Goal: Task Accomplishment & Management: Complete application form

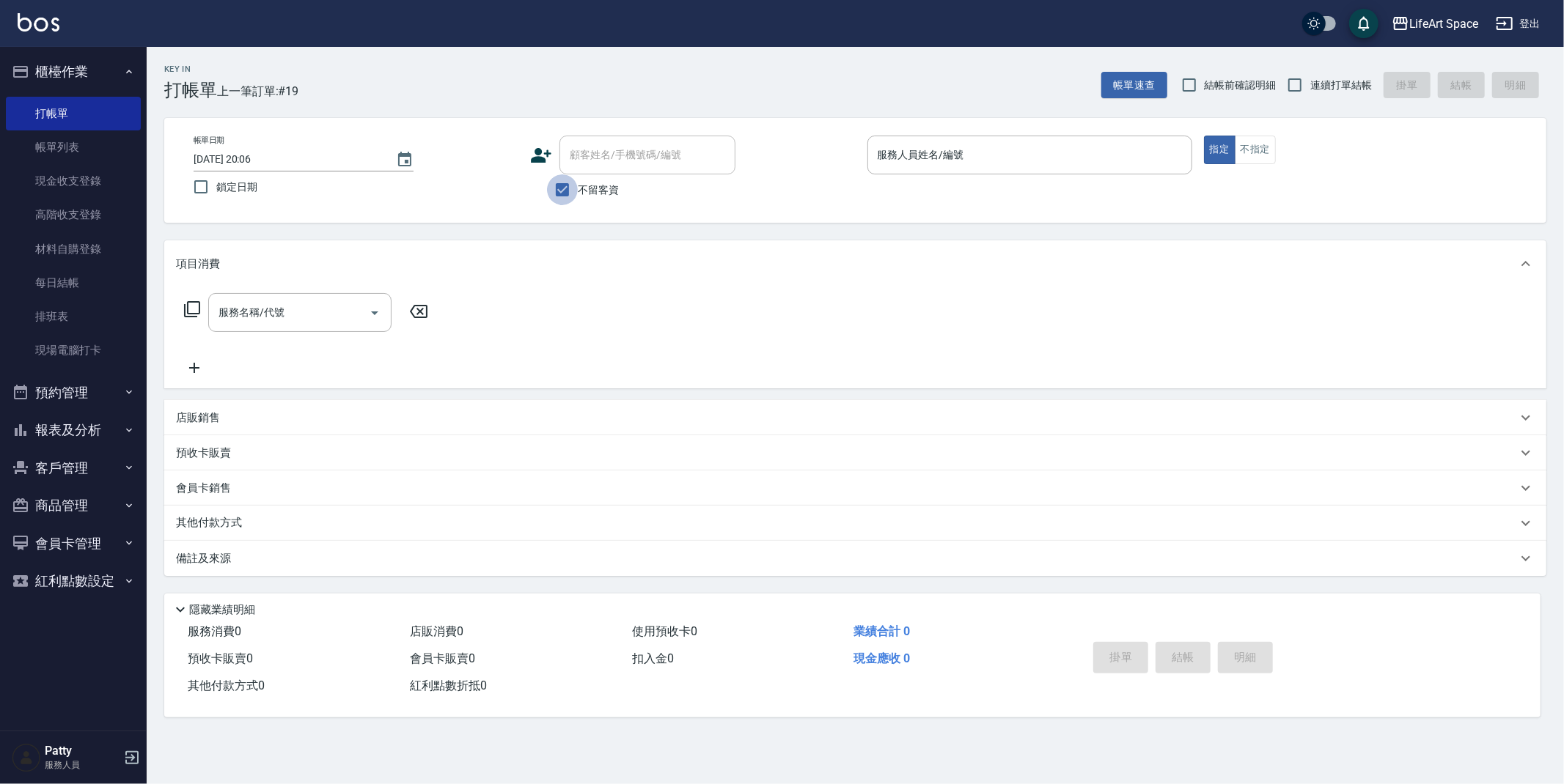
click at [552, 189] on input "不留客資" at bounding box center [562, 190] width 30 height 30
checkbox input "false"
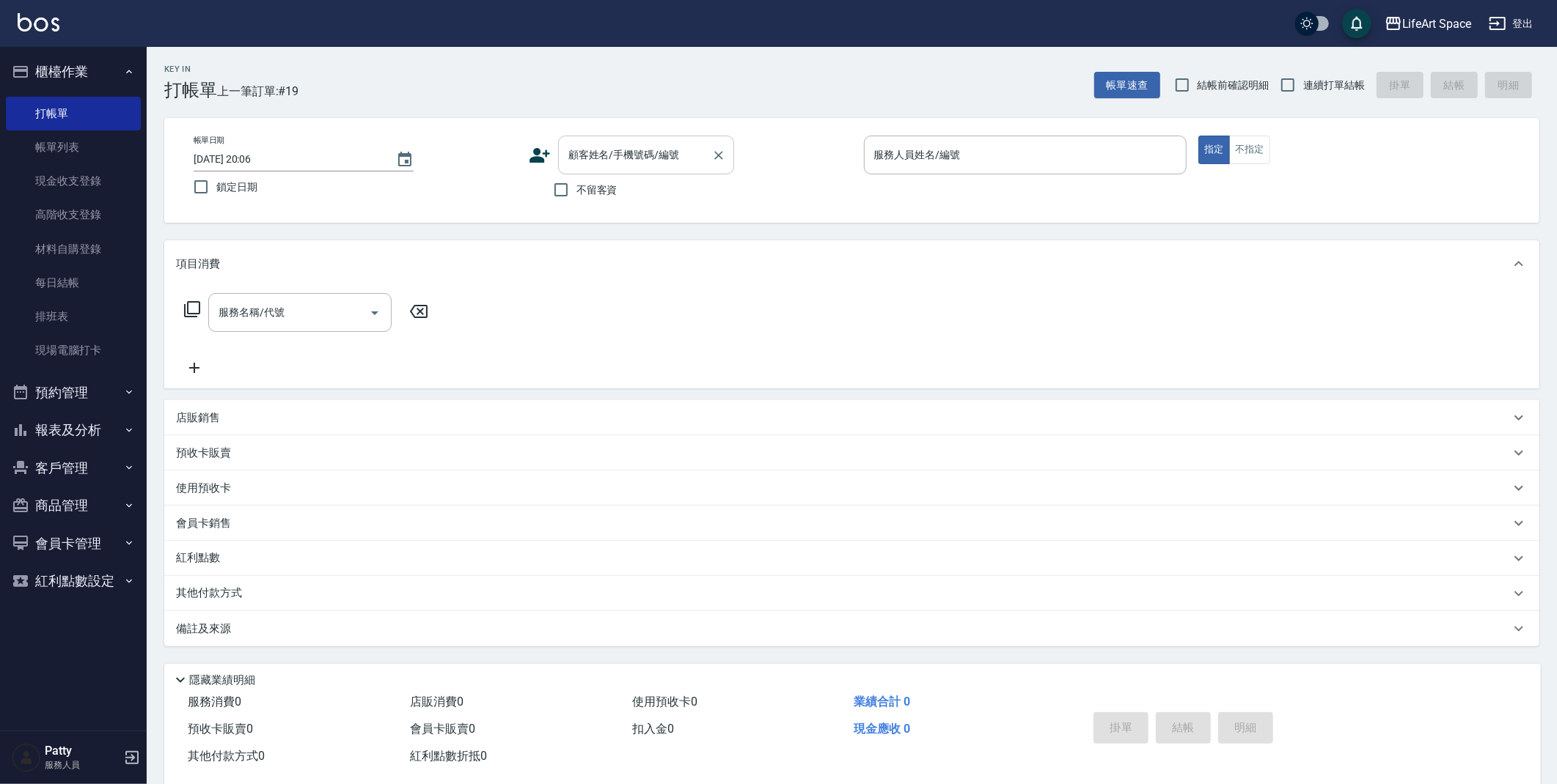
click at [601, 165] on input "顧客姓名/手機號碼/編號" at bounding box center [635, 155] width 141 height 26
click at [591, 181] on li "boson/98744658/co407" at bounding box center [645, 192] width 176 height 24
type input "boson/98744658/co407"
click at [313, 317] on input "服務名稱/代號" at bounding box center [289, 312] width 148 height 26
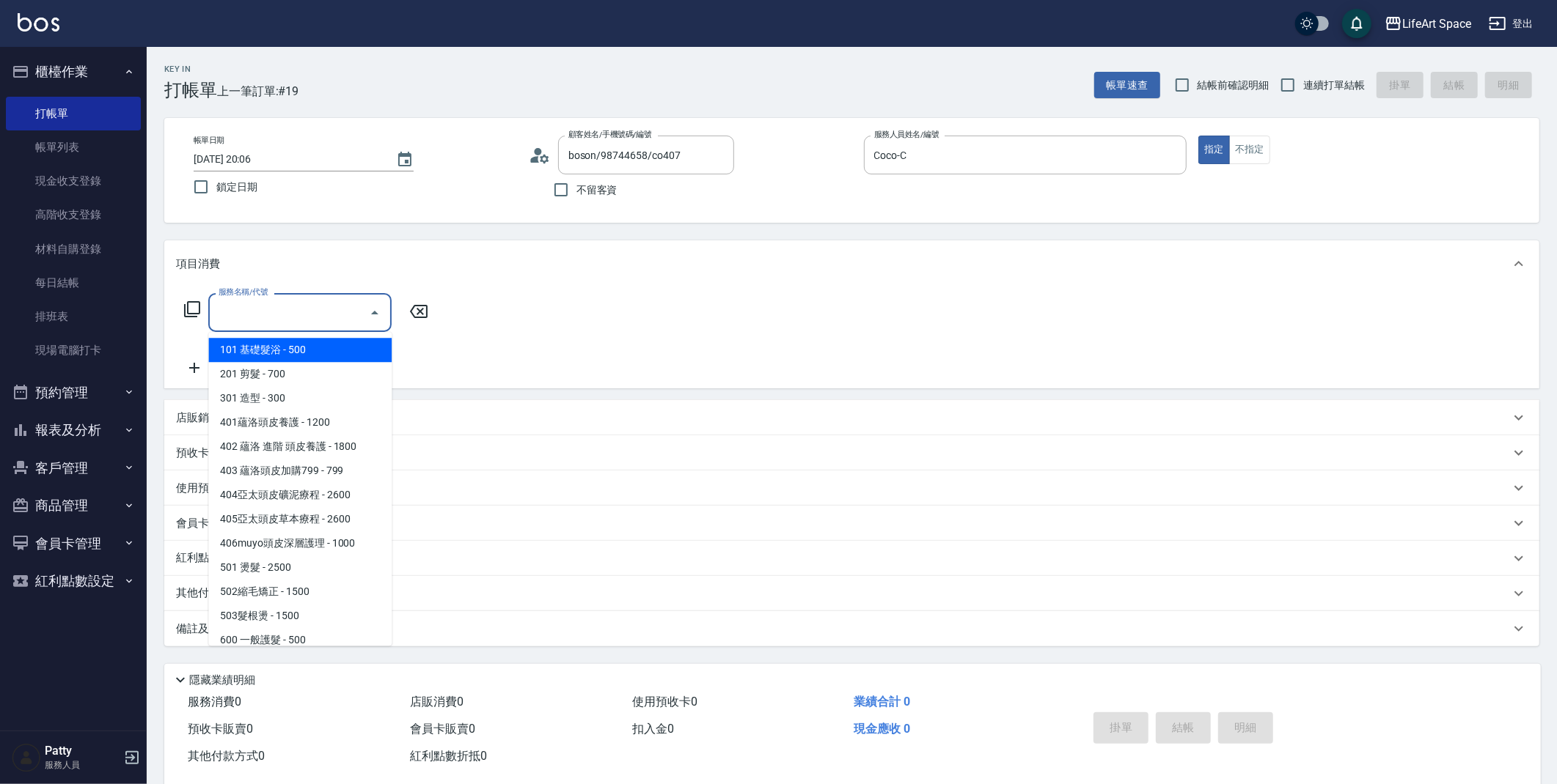
type input "Coco-C"
click at [299, 378] on span "201 剪髮 - 700" at bounding box center [299, 373] width 183 height 24
type input "201 剪髮(201)"
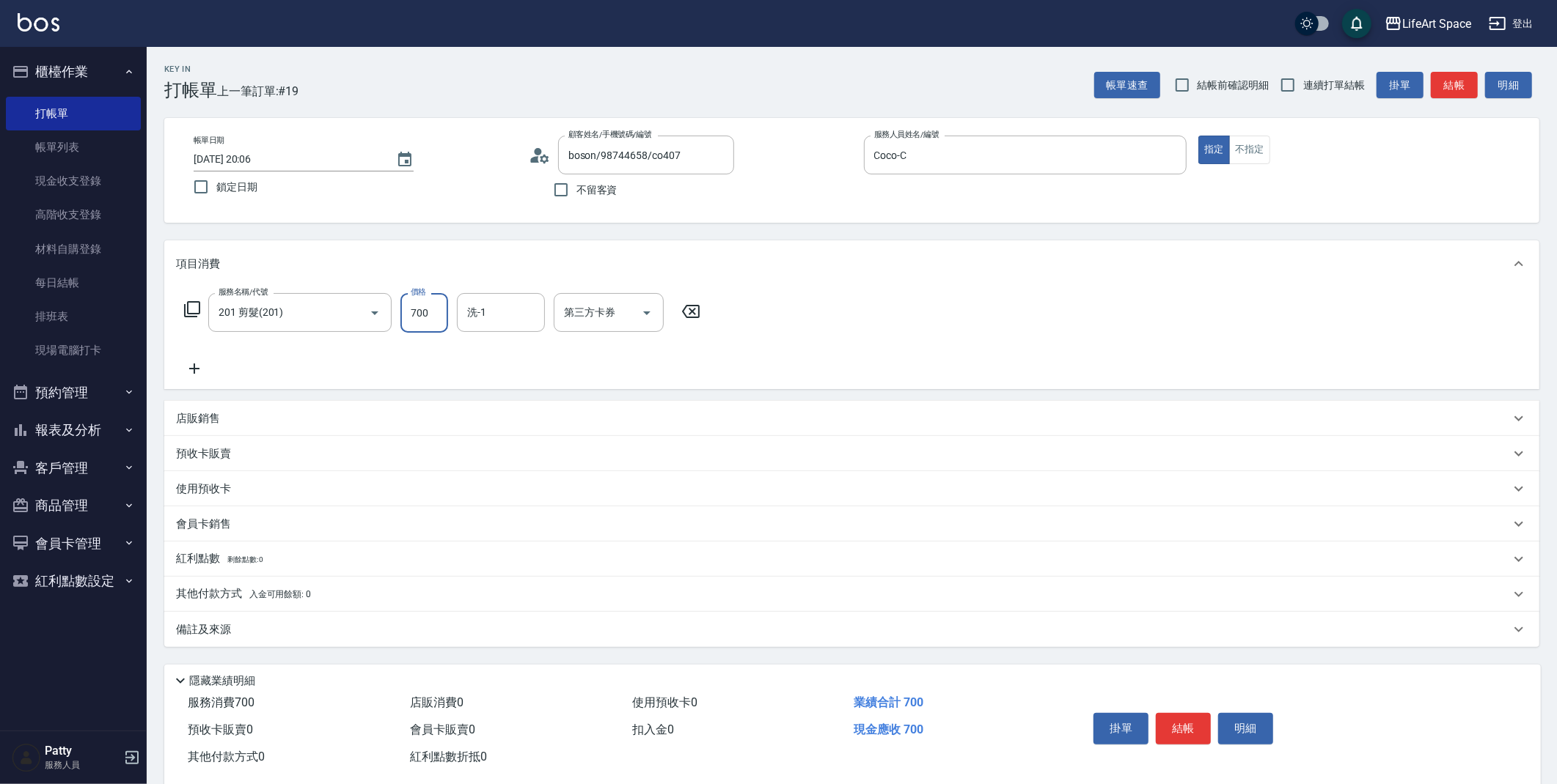
click at [428, 313] on input "700" at bounding box center [424, 314] width 48 height 40
type input "800"
click at [367, 625] on div "備註及來源" at bounding box center [842, 630] width 1334 height 15
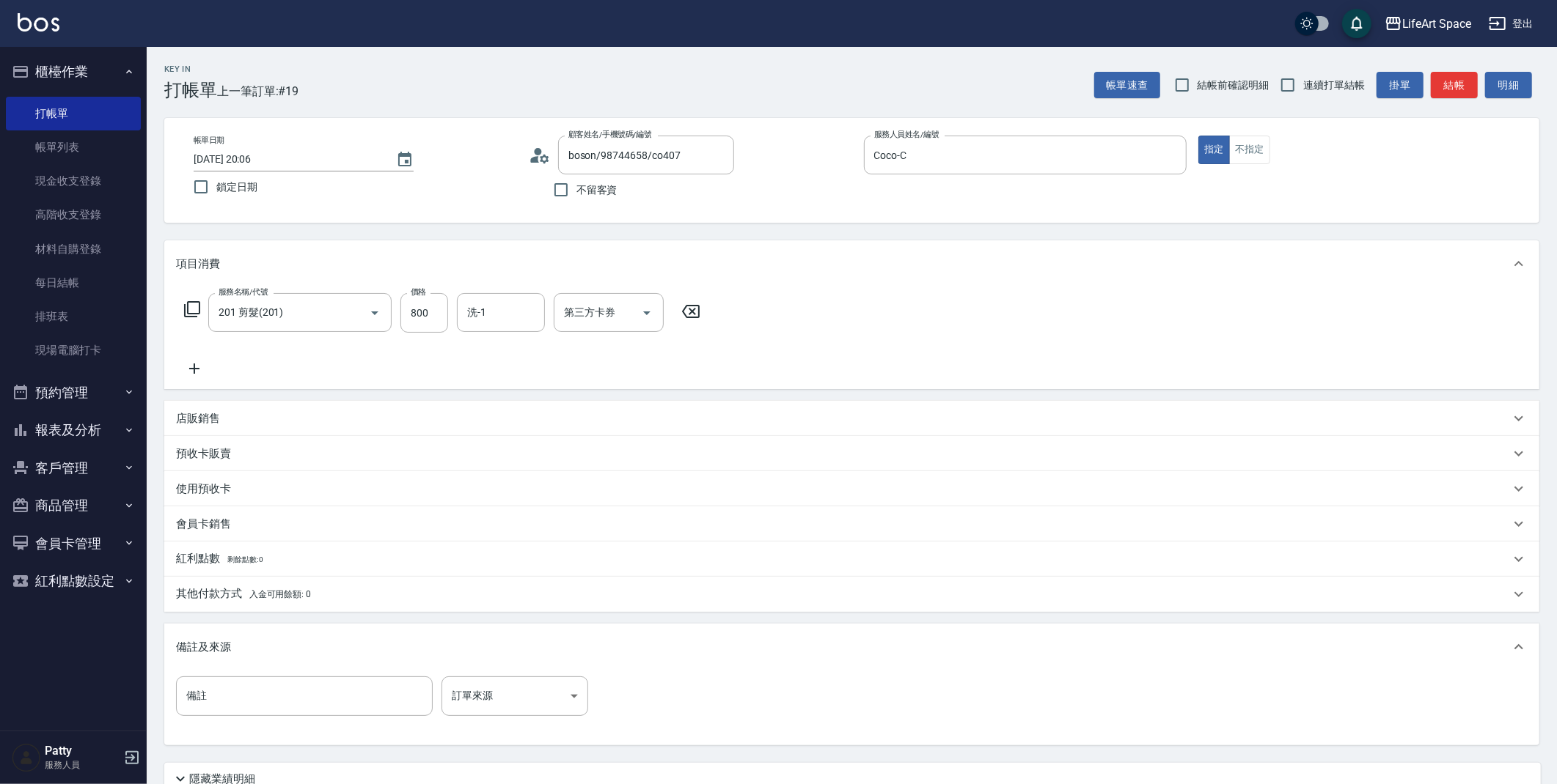
click at [502, 721] on div "備註 備註 訂單來源 ​ 訂單來源" at bounding box center [852, 705] width 1352 height 57
click at [508, 708] on body "LifeArt Space 登出 櫃檯作業 打帳單 帳單列表 現金收支登錄 高階收支登錄 材料自購登錄 每日結帳 排班表 現場電腦打卡 預約管理 預約管理 單…" at bounding box center [778, 452] width 1557 height 905
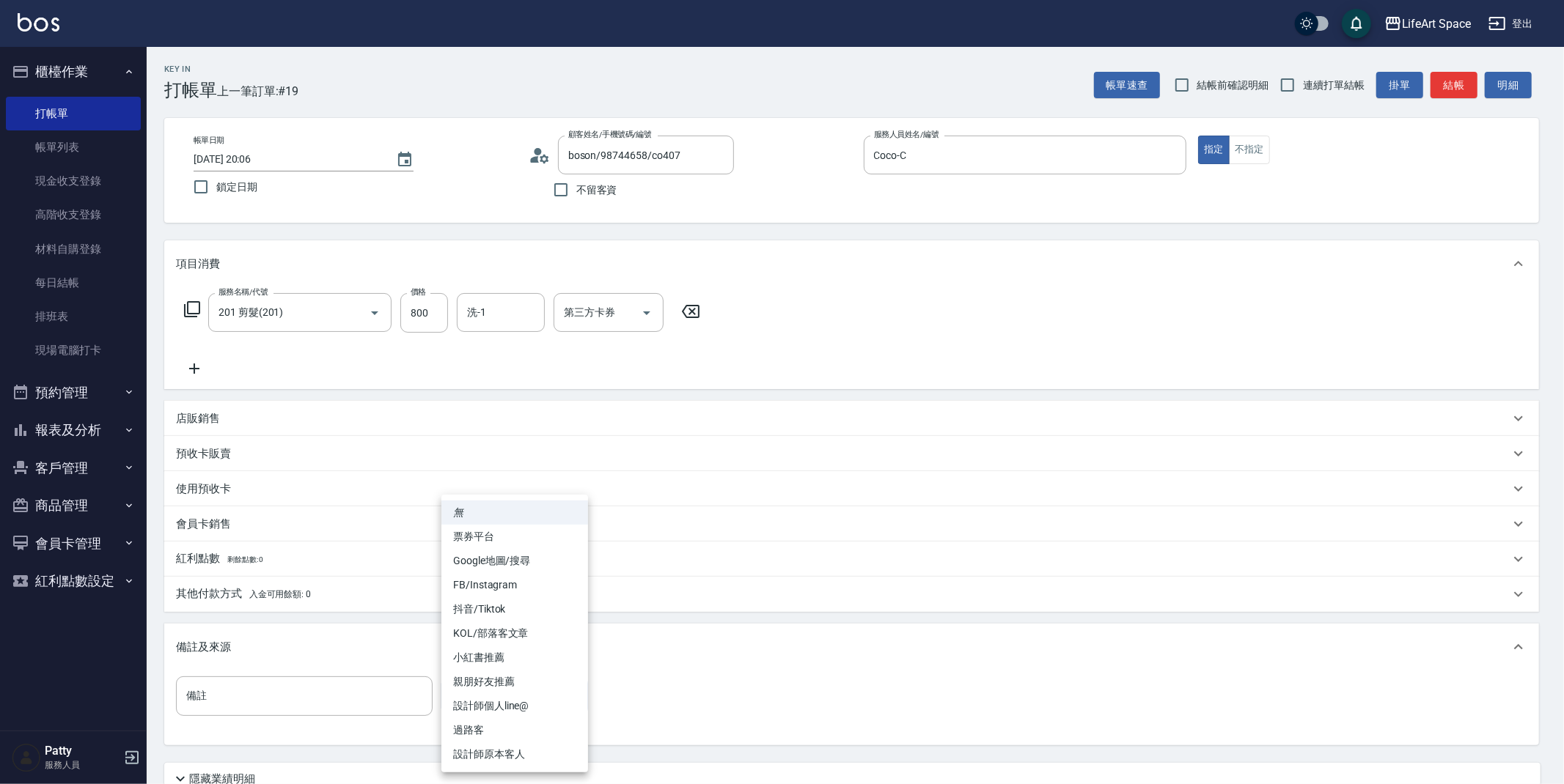
click at [523, 761] on li "設計師原本客人" at bounding box center [514, 754] width 146 height 24
type input "設計師原本客人"
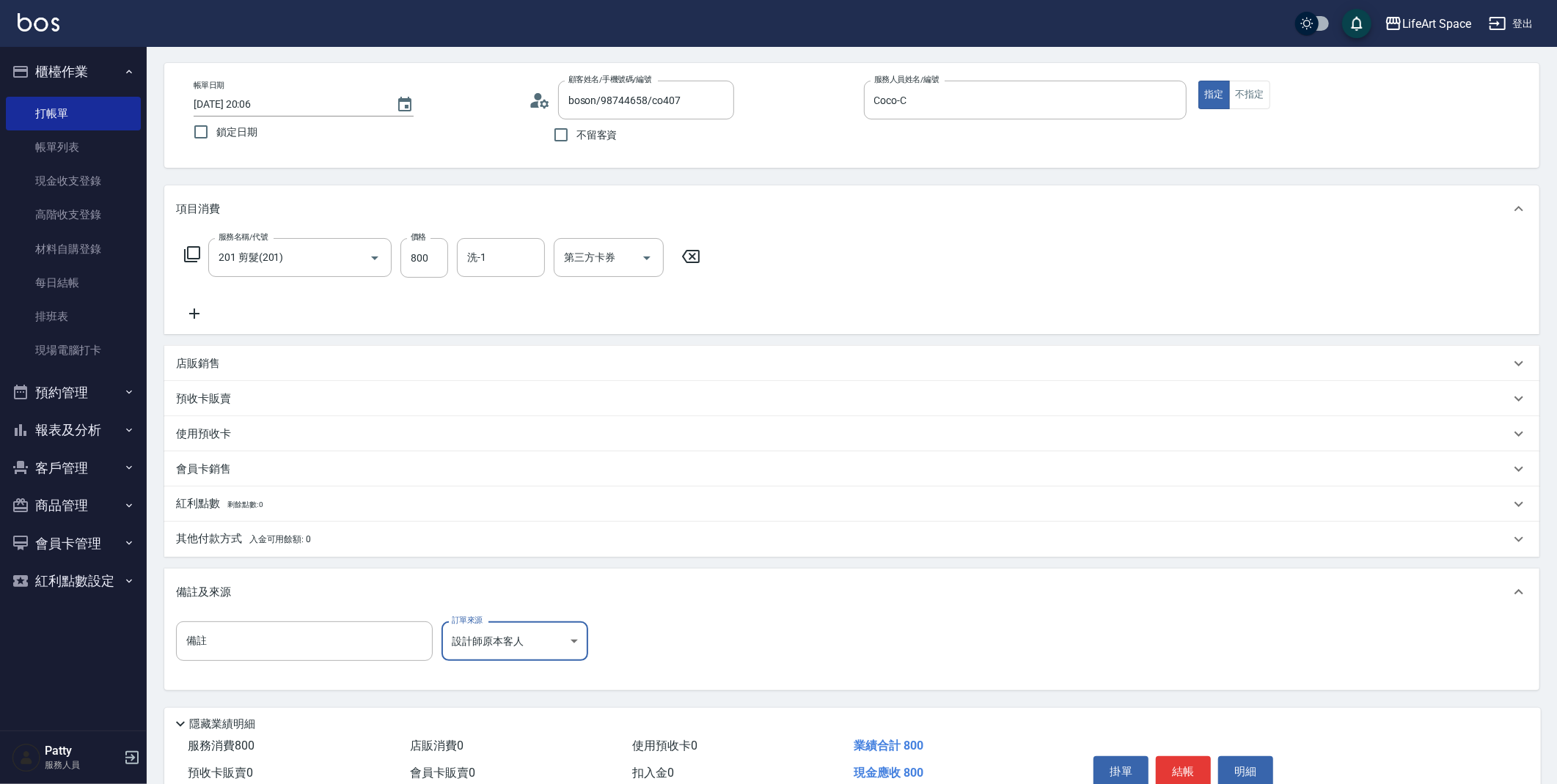
scroll to position [125, 0]
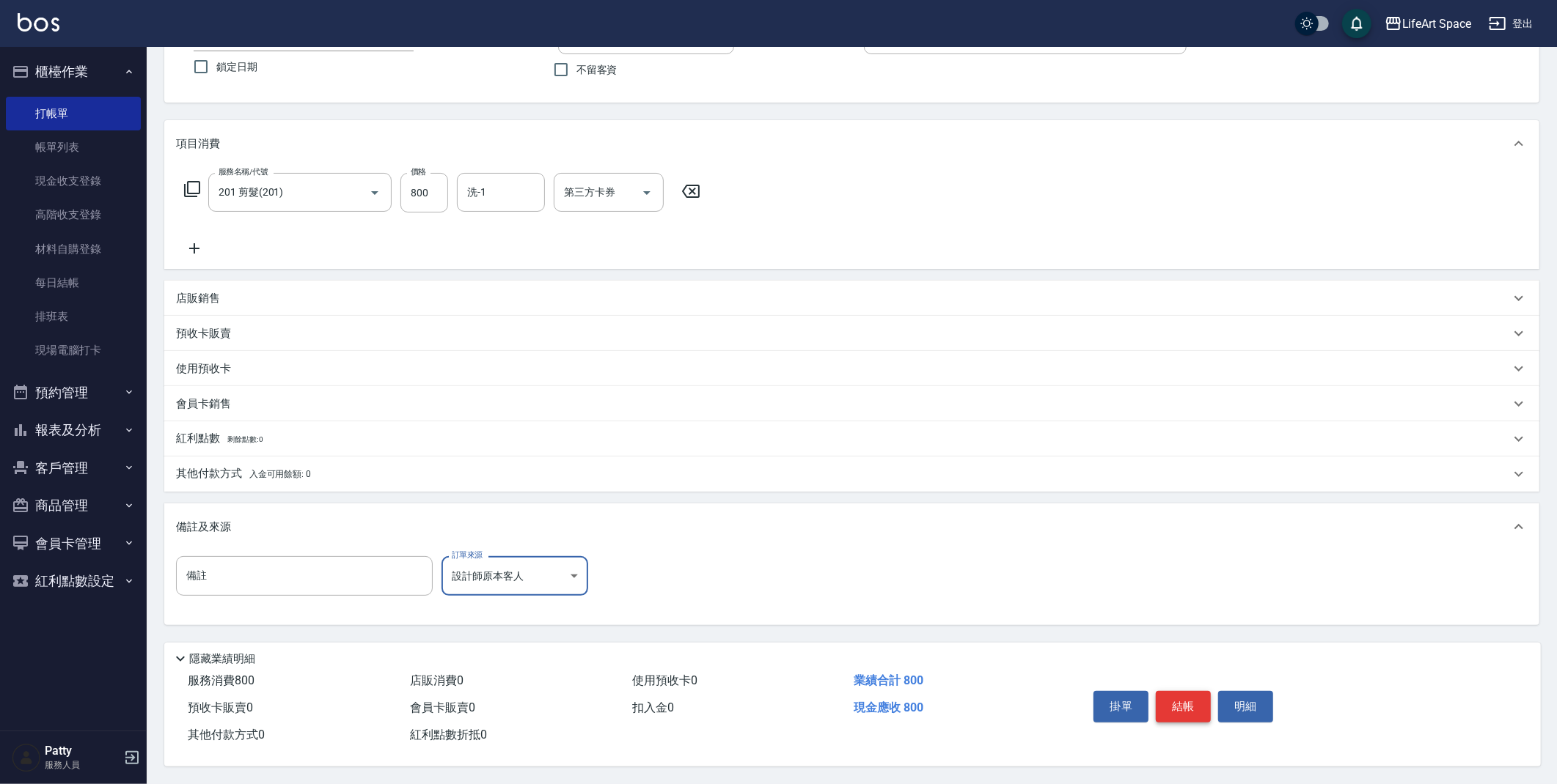
click at [1175, 693] on button "結帳" at bounding box center [1183, 706] width 55 height 30
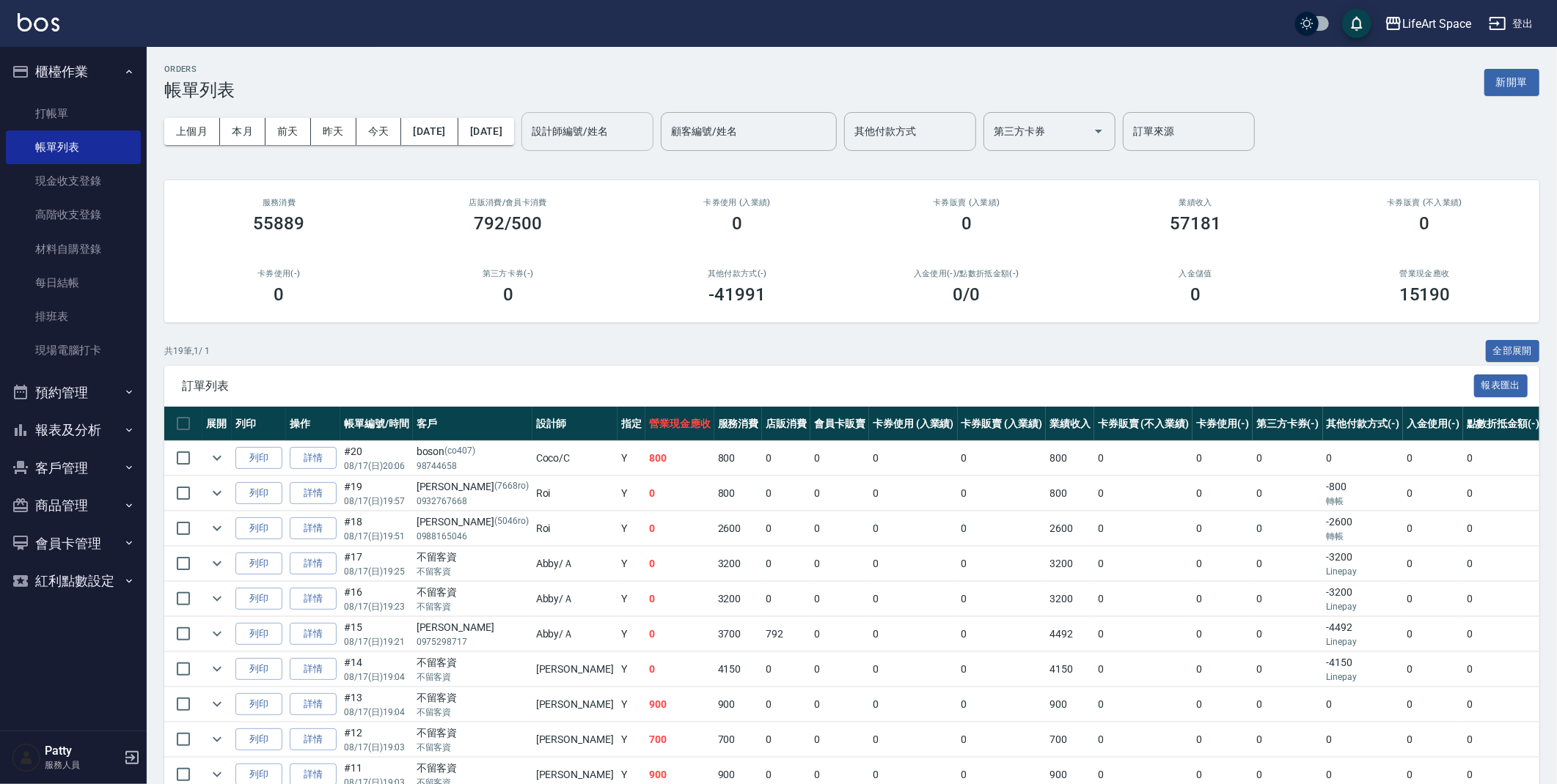
click at [615, 143] on input "設計師編號/姓名" at bounding box center [586, 131] width 119 height 26
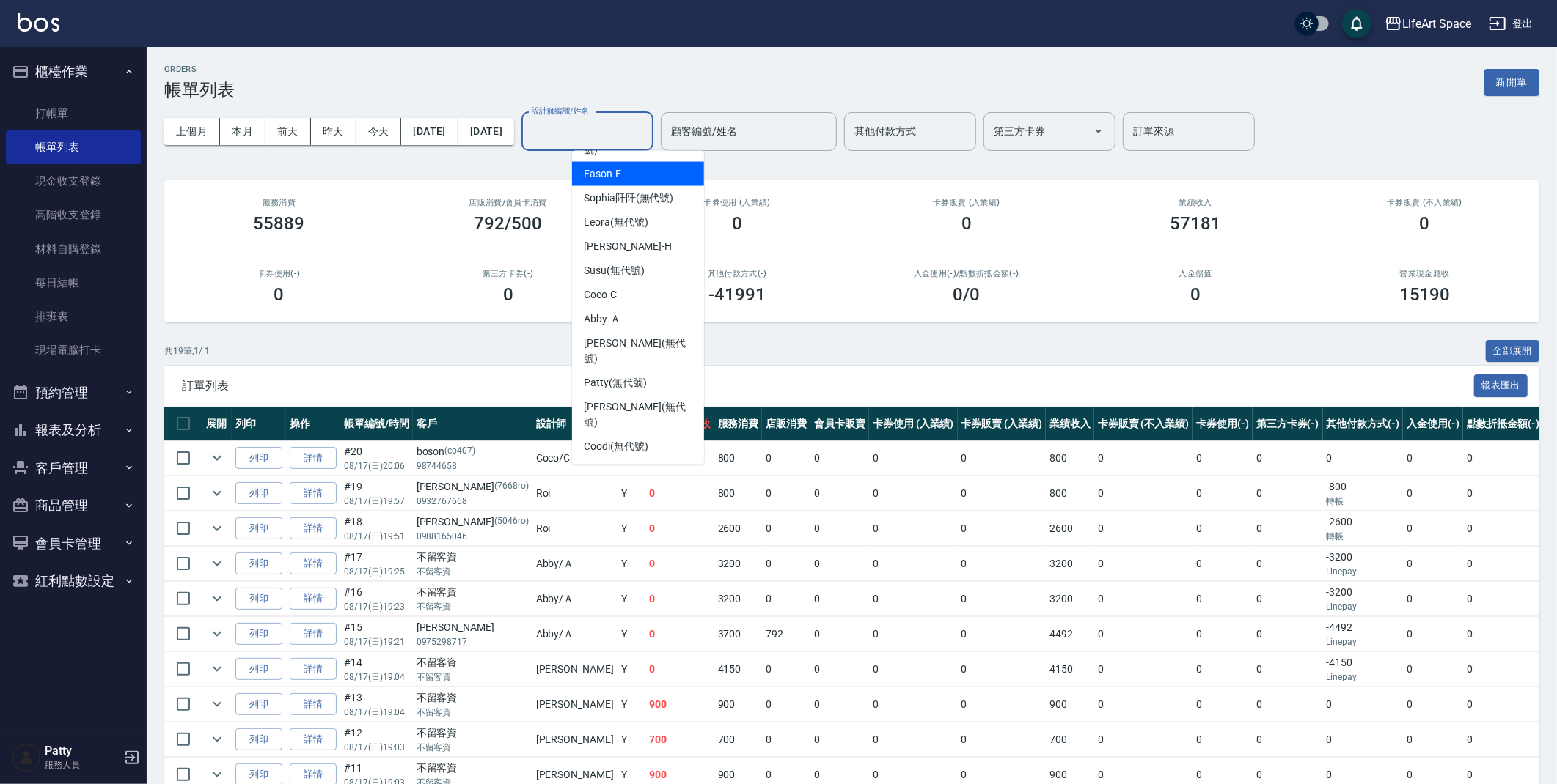
scroll to position [200, 0]
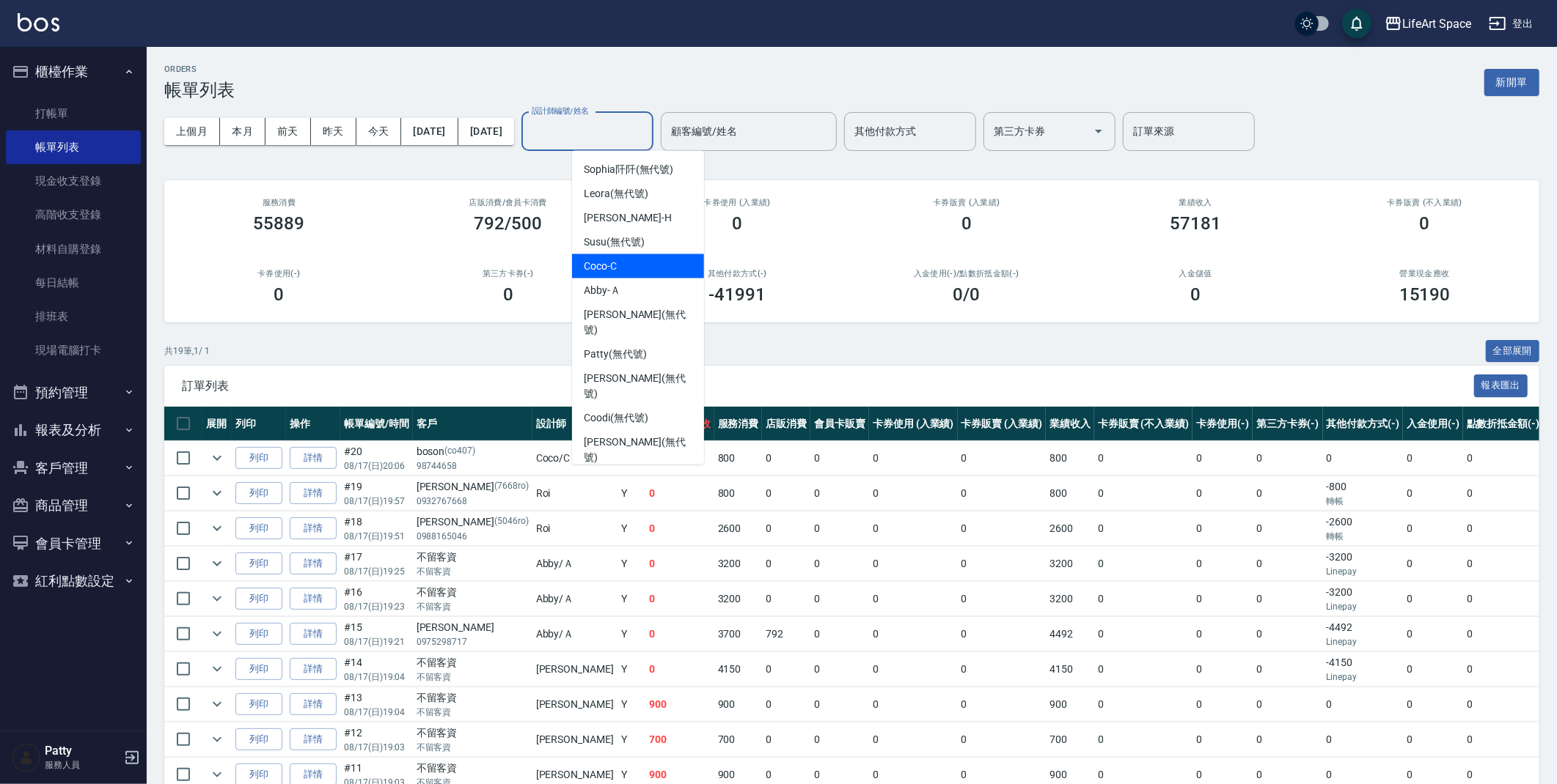
click at [616, 258] on span "Coco -C" at bounding box center [600, 266] width 33 height 15
type input "Coco-C"
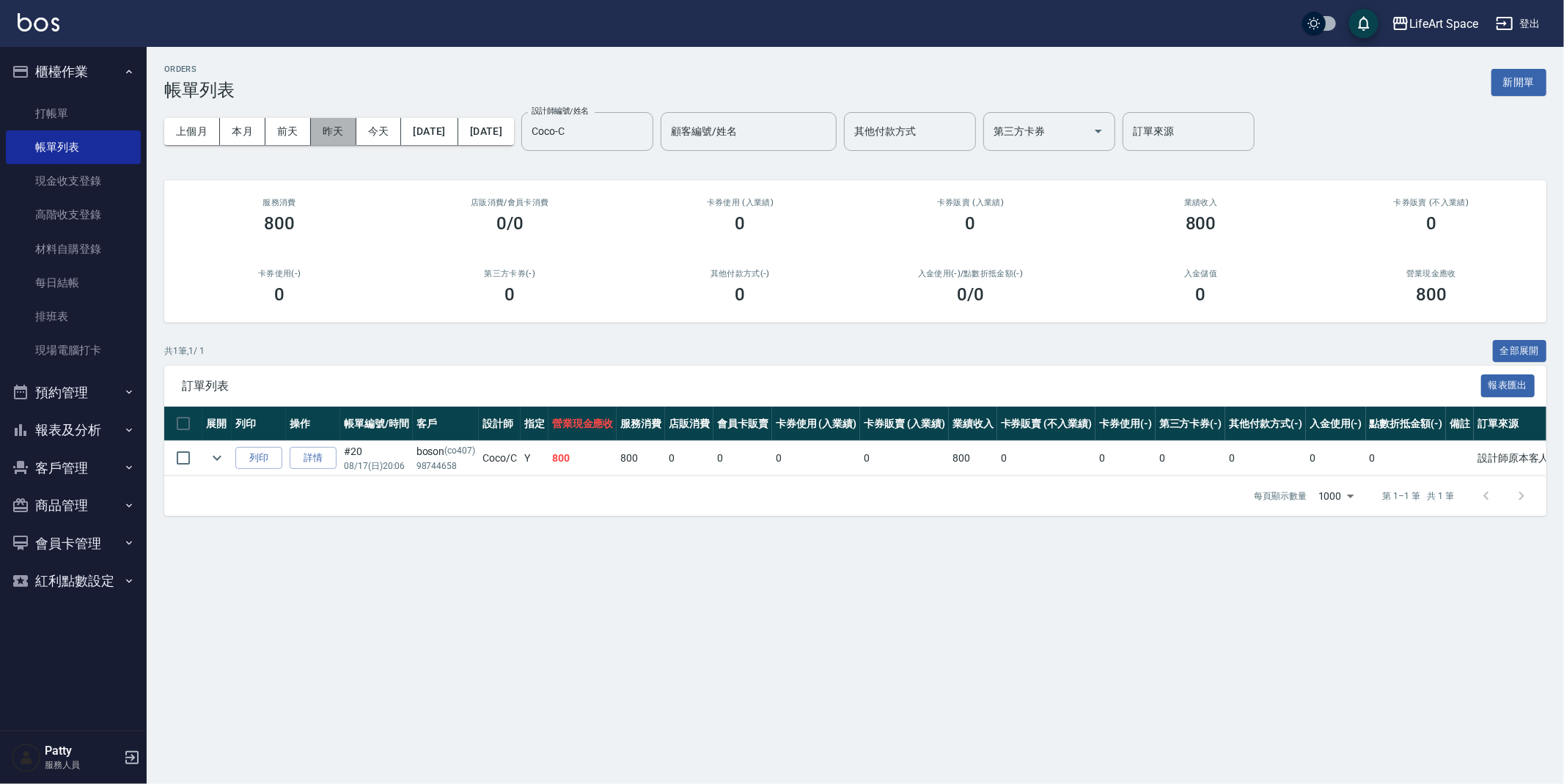
click at [344, 142] on button "昨天" at bounding box center [334, 131] width 46 height 28
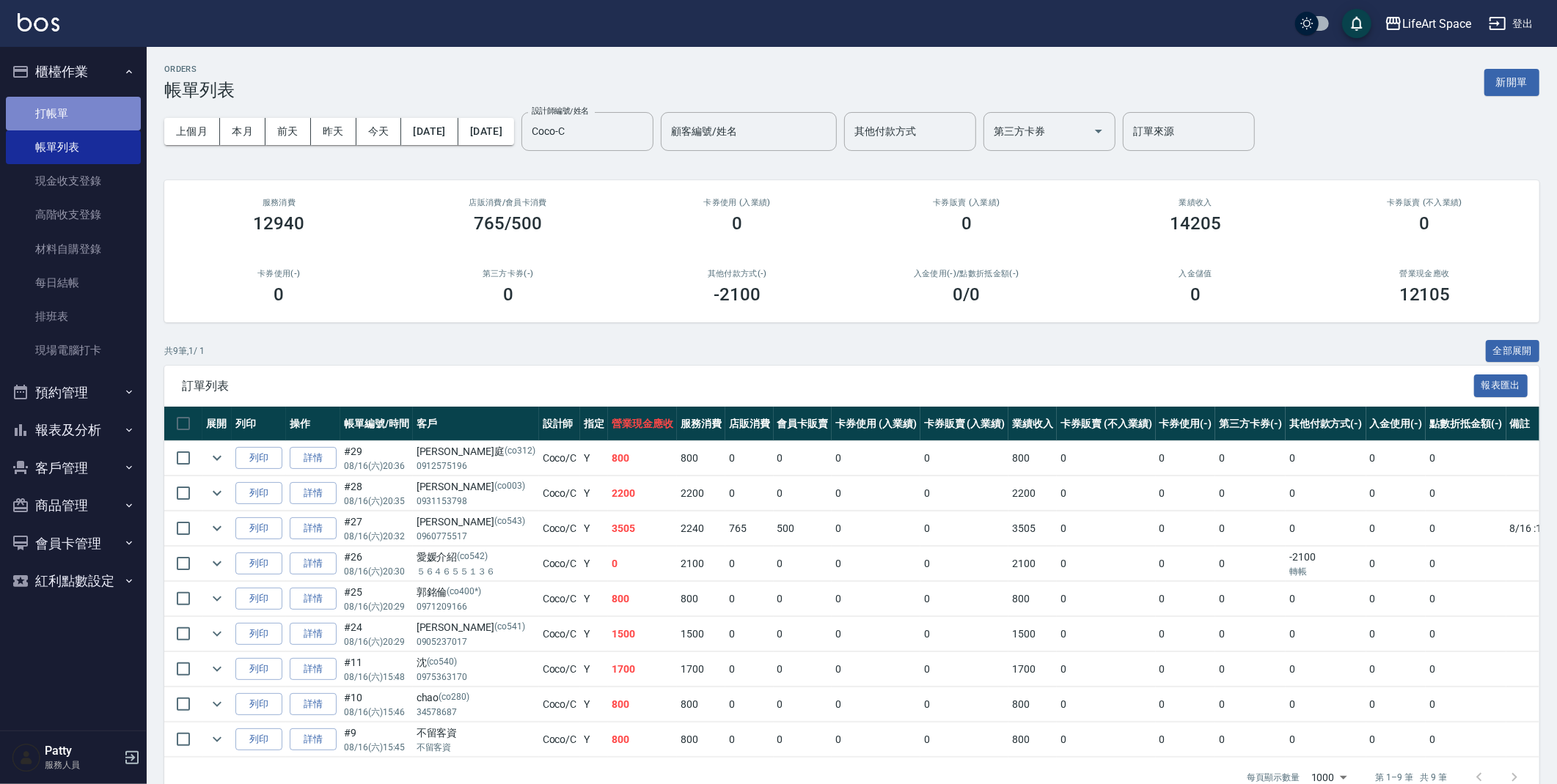
click at [75, 117] on link "打帳單" at bounding box center [73, 113] width 135 height 33
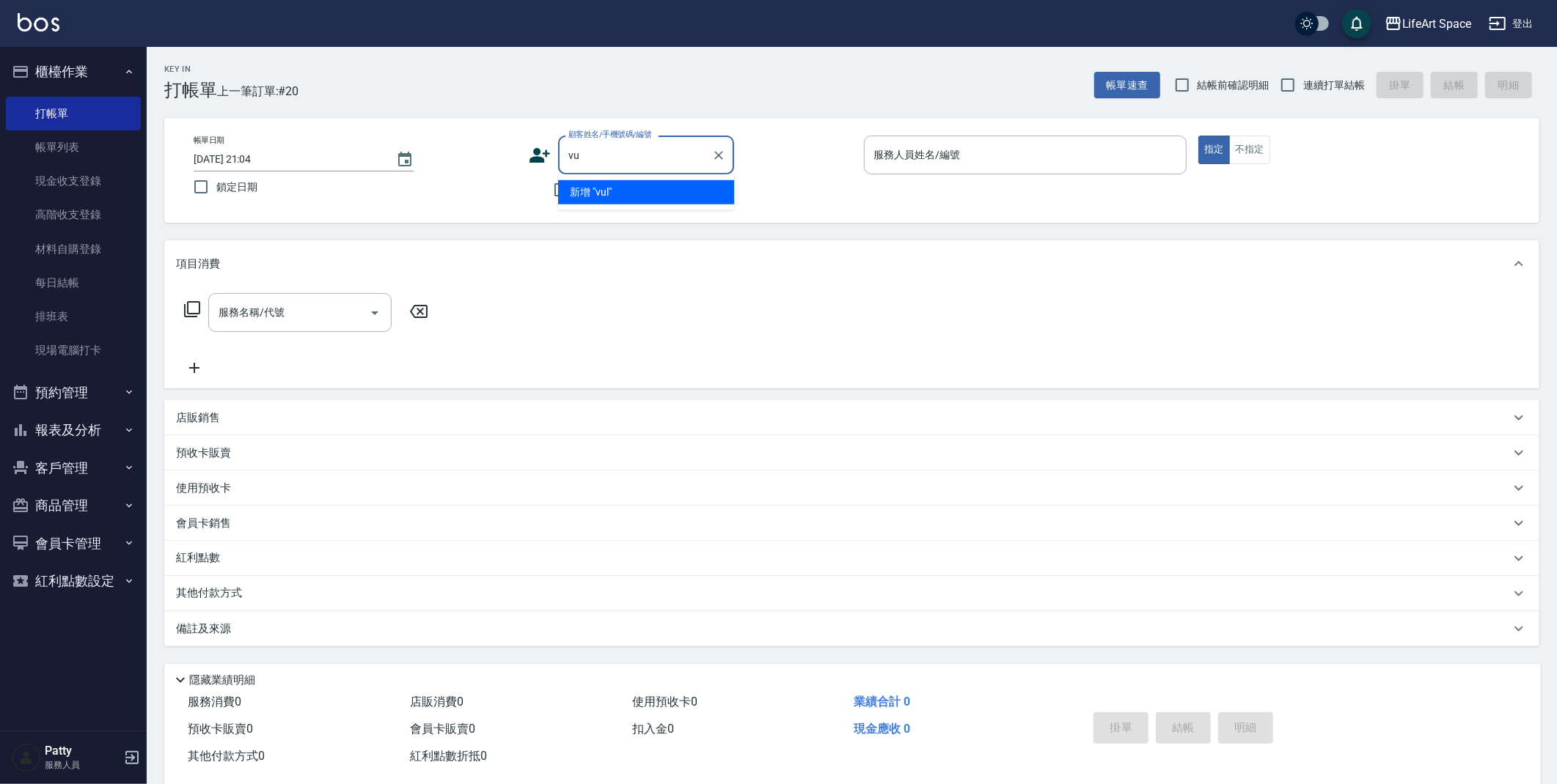
type input "v"
type input "小"
drag, startPoint x: 551, startPoint y: 194, endPoint x: 613, endPoint y: 182, distance: 63.2
click at [551, 194] on input "不留客資" at bounding box center [561, 190] width 30 height 30
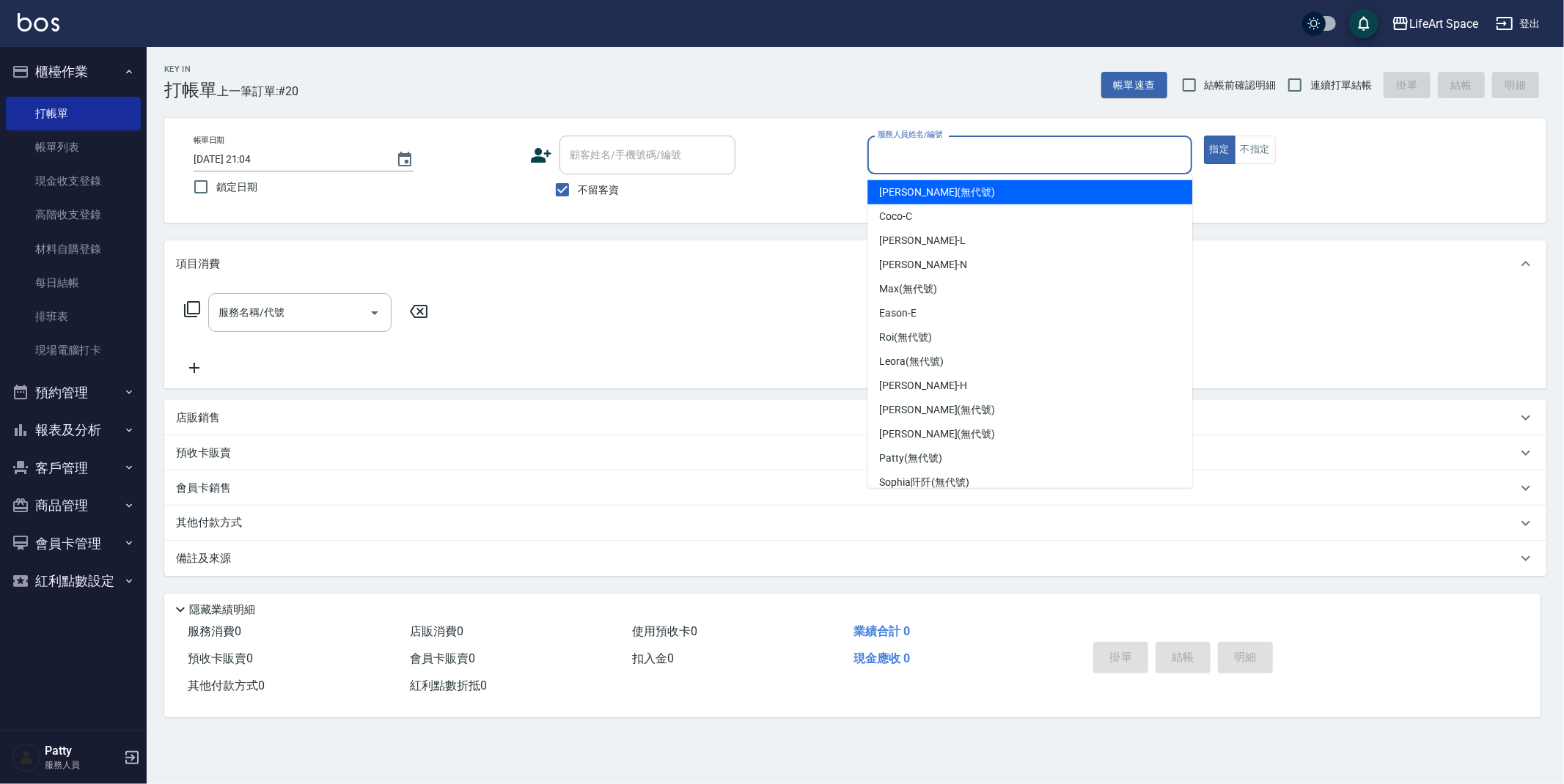
click at [928, 160] on input "服務人員姓名/編號" at bounding box center [1030, 155] width 312 height 26
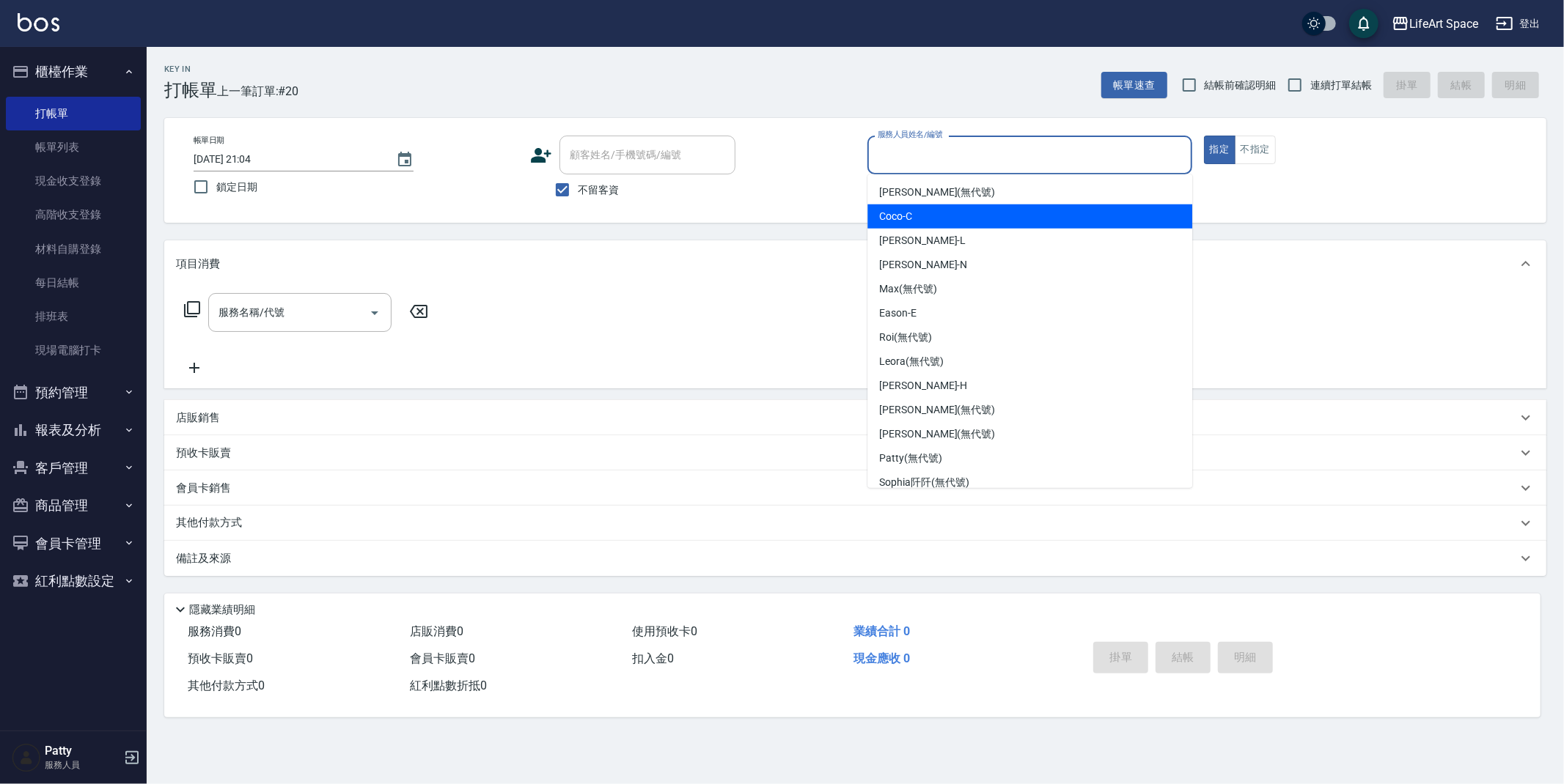
click at [579, 178] on label "不留客資" at bounding box center [583, 190] width 72 height 30
click at [578, 178] on input "不留客資" at bounding box center [562, 190] width 30 height 30
checkbox input "false"
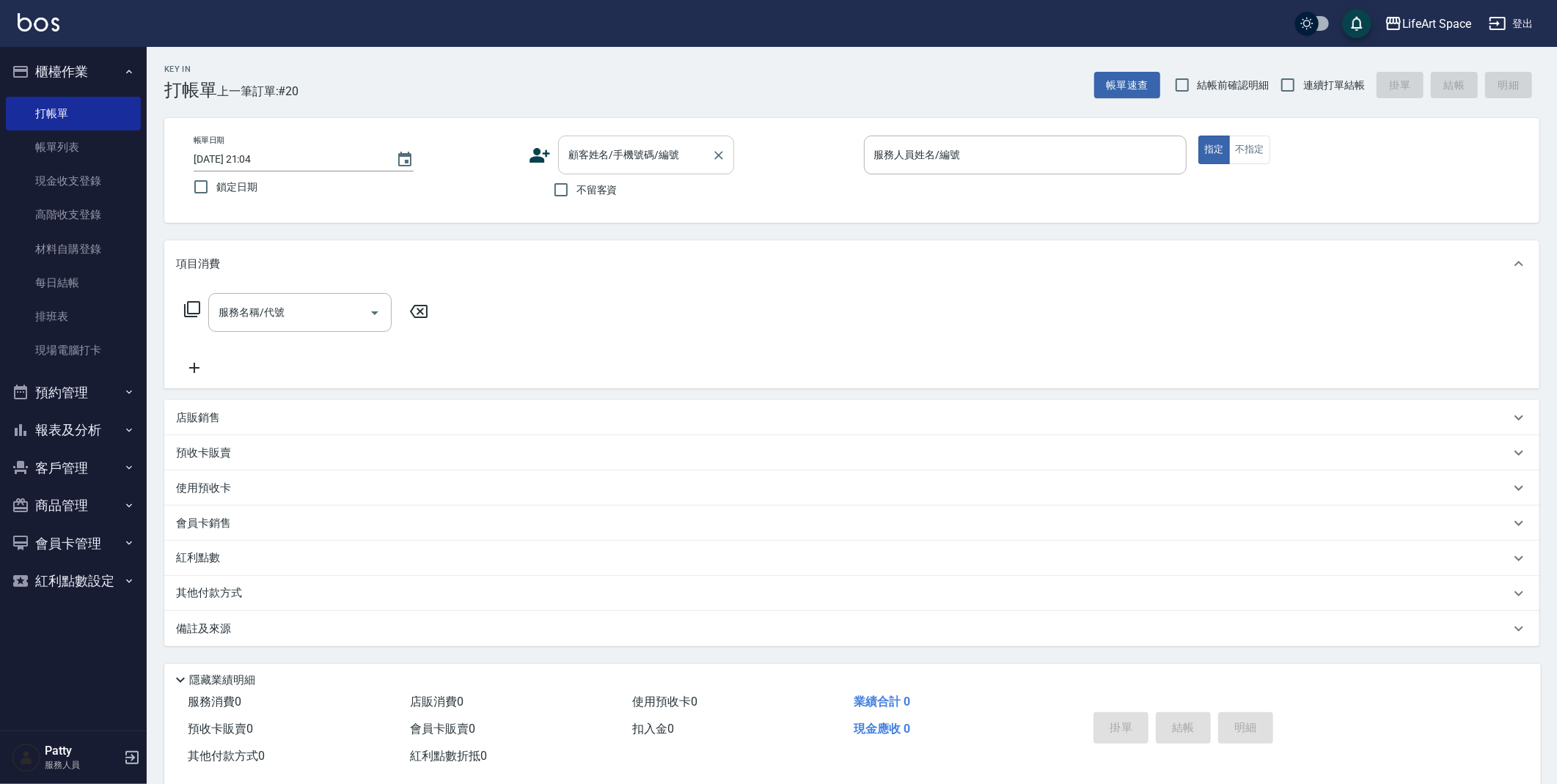
click at [606, 158] on div "顧客姓名/手機號碼/編號 顧客姓名/手機號碼/編號" at bounding box center [645, 155] width 176 height 39
type input "ㄏ"
type input "ｃ"
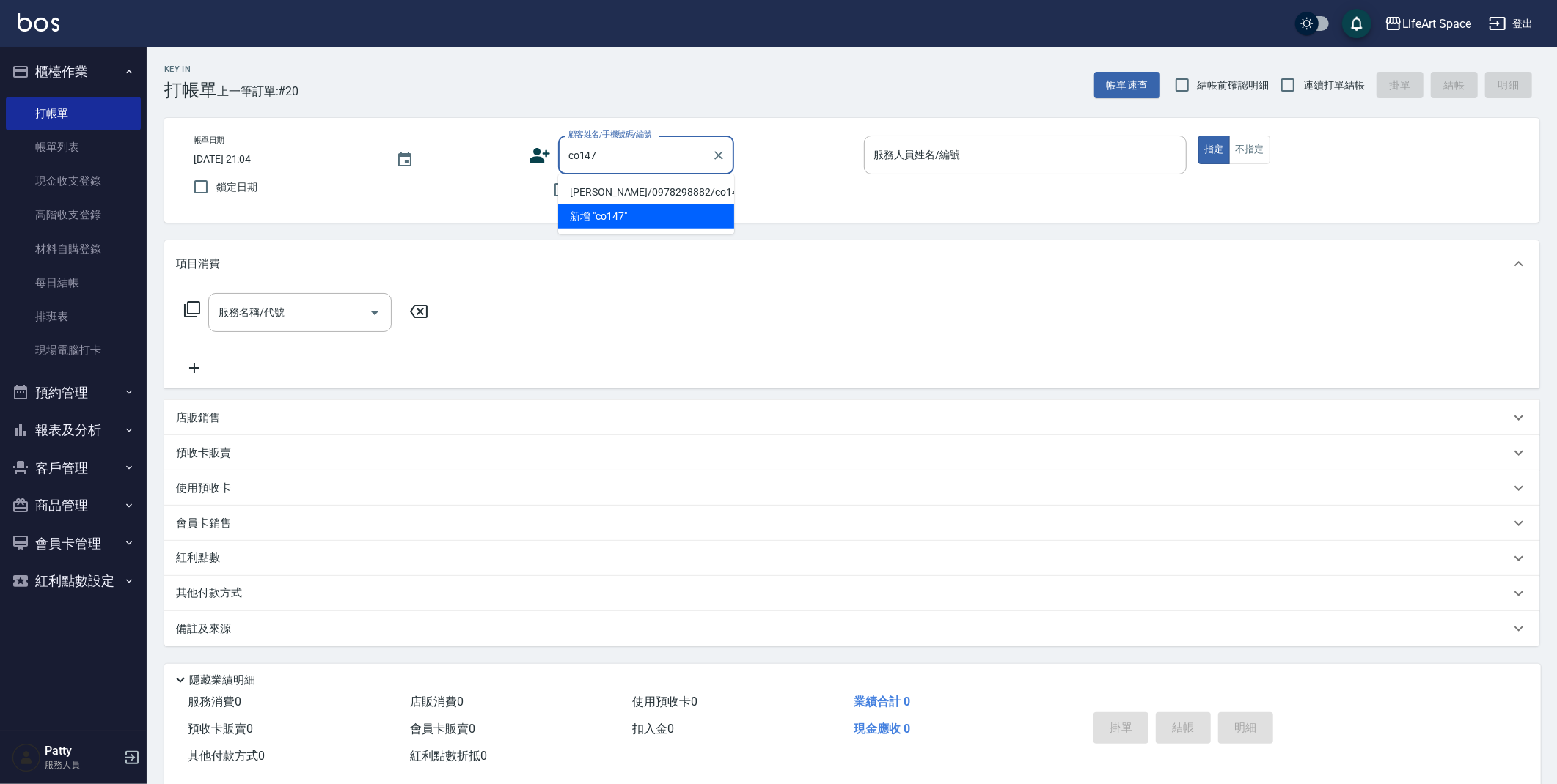
click at [606, 192] on li "[PERSON_NAME]/0978298882/co147*" at bounding box center [645, 192] width 176 height 24
type input "[PERSON_NAME]/0978298882/co147*"
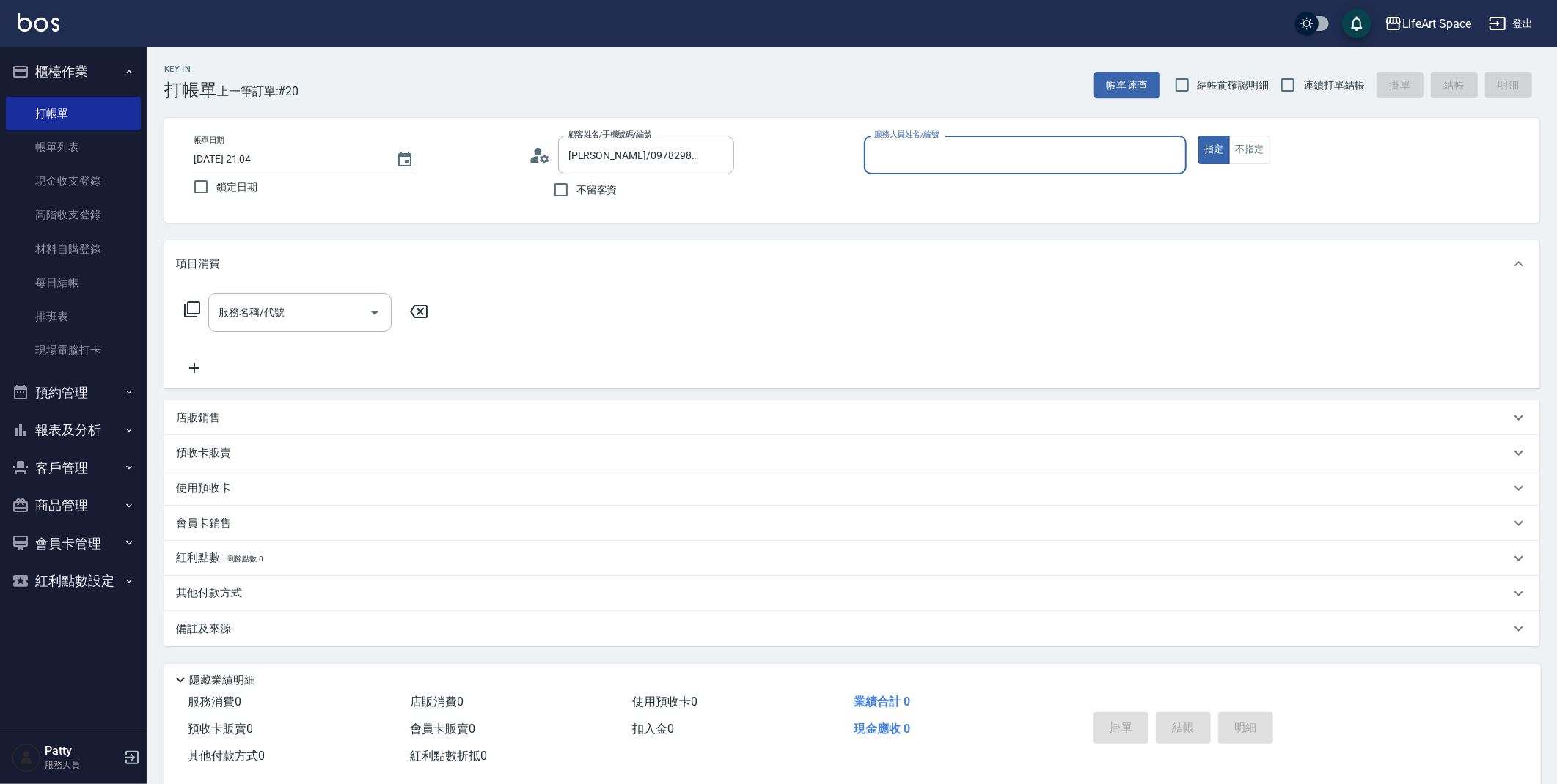
type input "Coco-C"
click at [312, 321] on input "服務名稱/代號" at bounding box center [289, 316] width 148 height 26
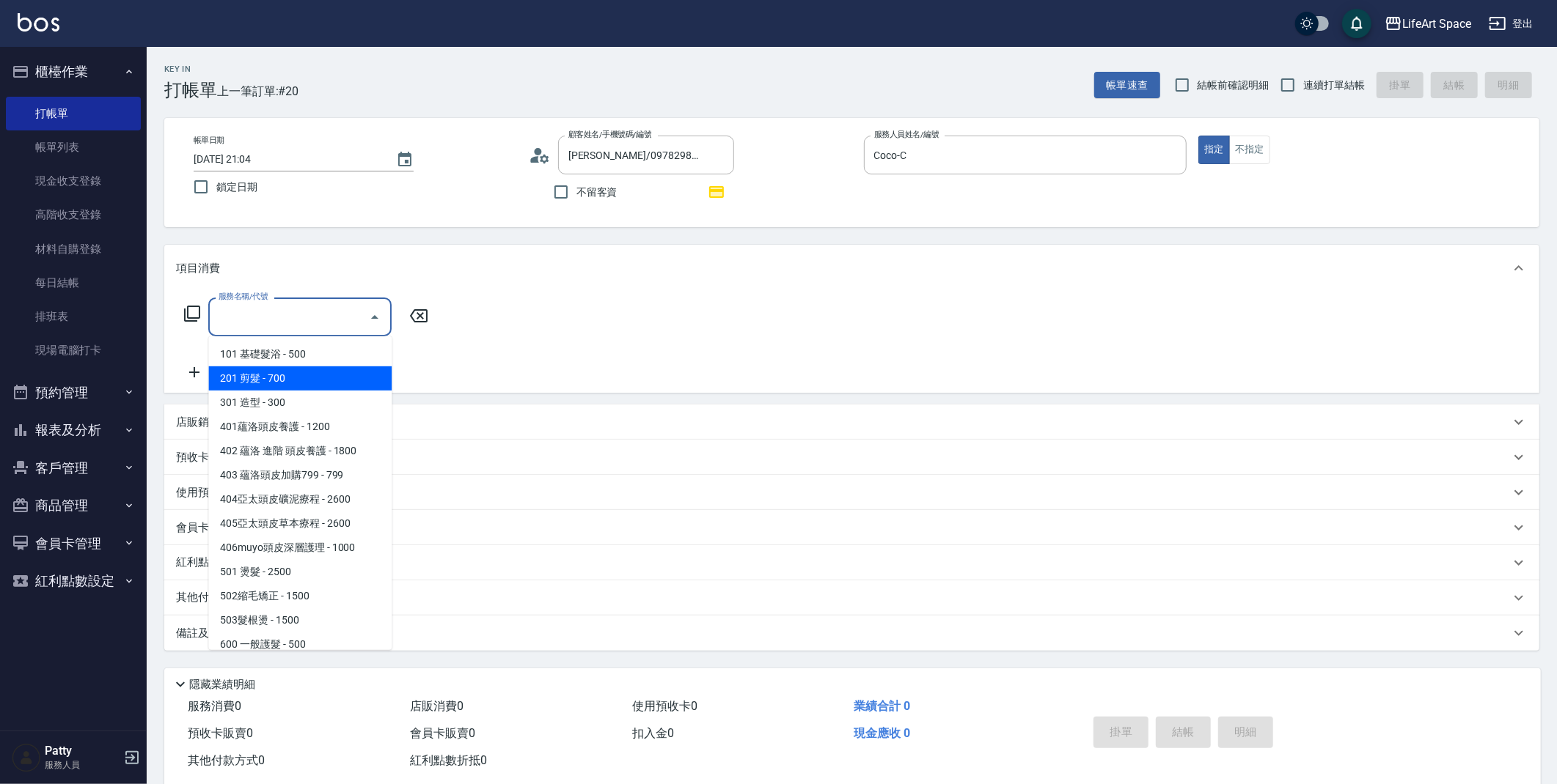
click at [323, 378] on span "201 剪髮 - 700" at bounding box center [299, 378] width 183 height 24
type input "201 剪髮(201)"
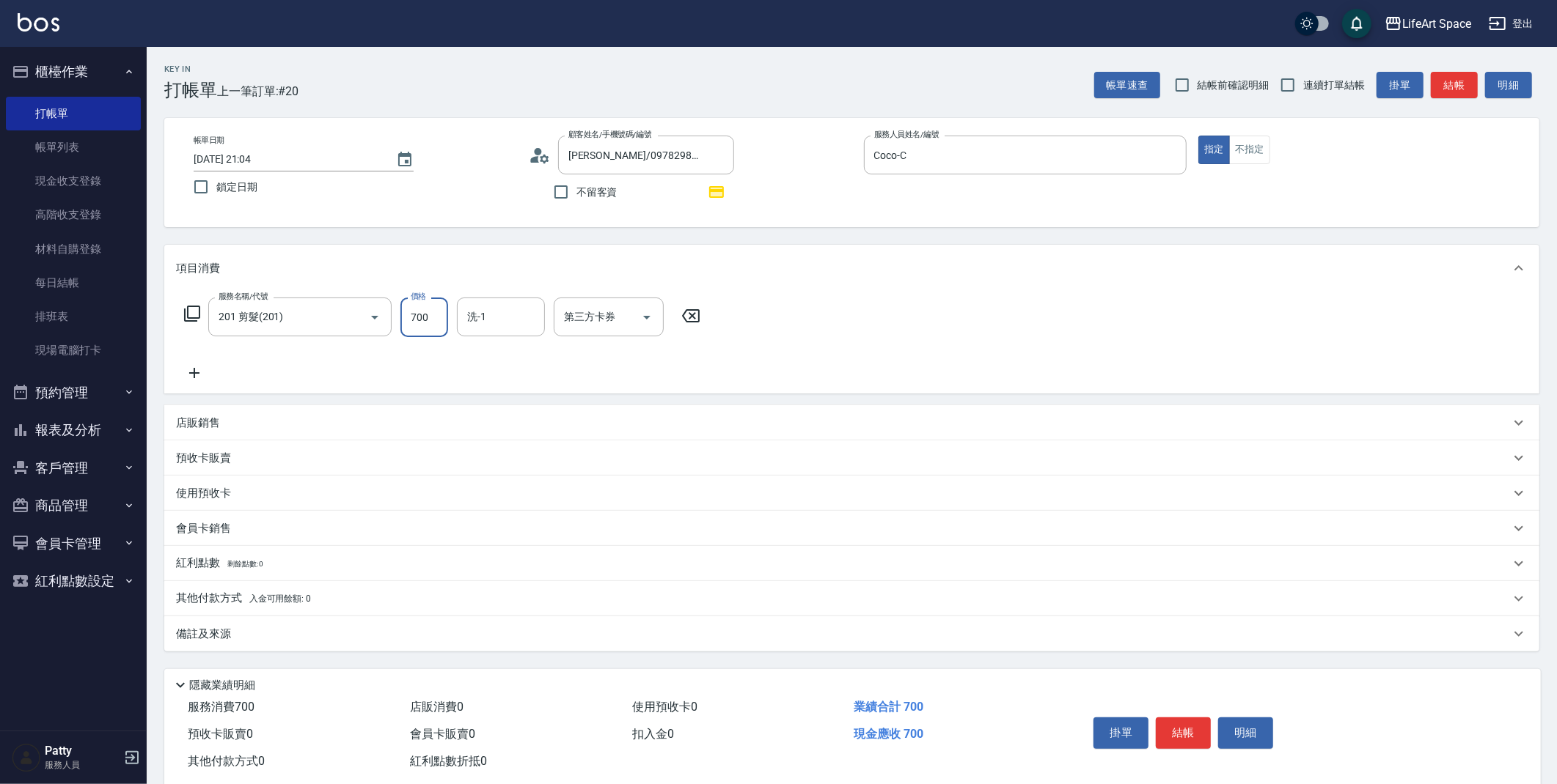
click at [414, 319] on input "700" at bounding box center [424, 317] width 48 height 40
type input "800"
click at [382, 627] on div "備註及來源" at bounding box center [842, 635] width 1334 height 15
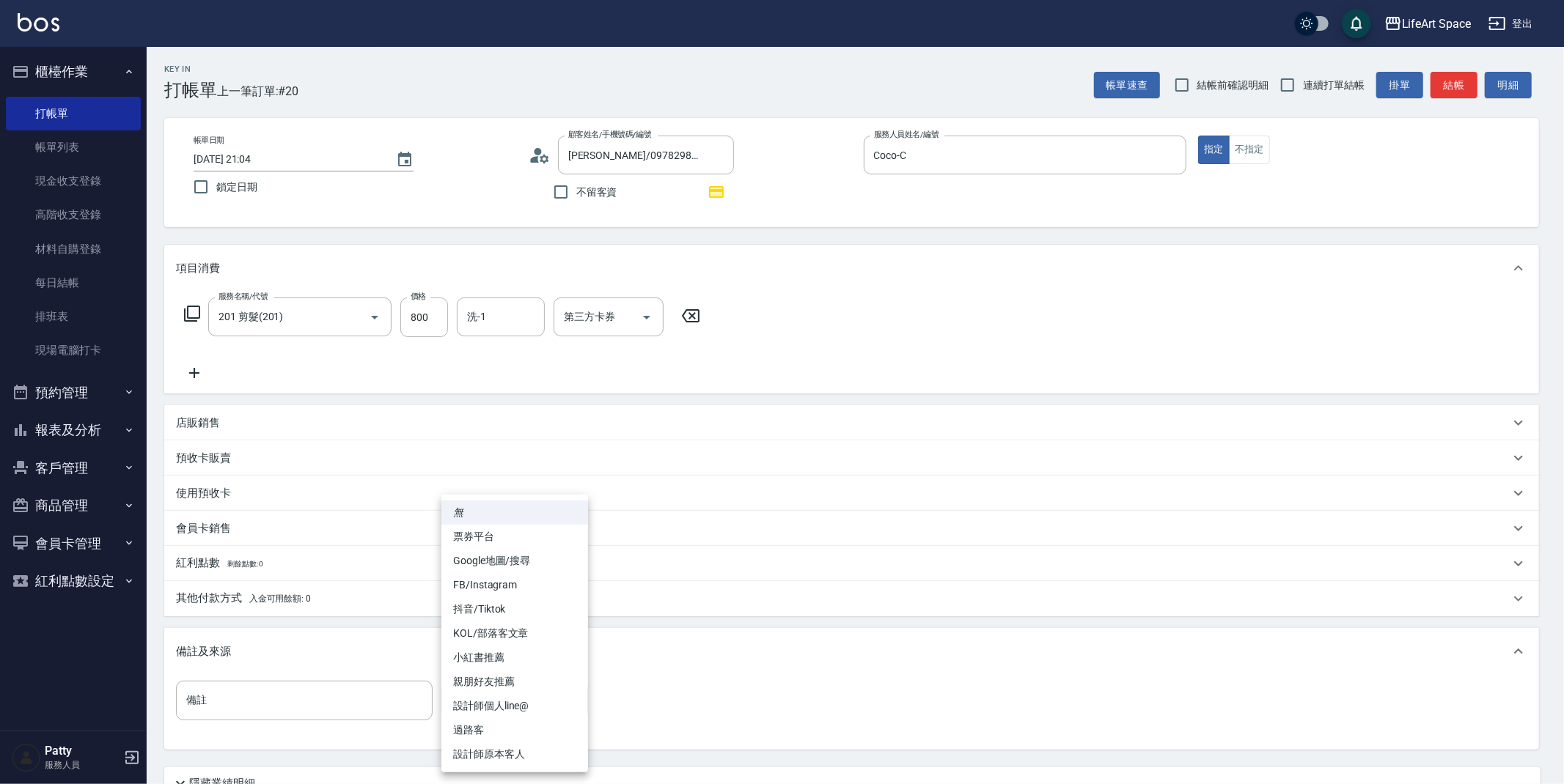
click at [489, 704] on body "LifeArt Space 登出 櫃檯作業 打帳單 帳單列表 現金收支登錄 高階收支登錄 材料自購登錄 每日結帳 排班表 現場電腦打卡 預約管理 預約管理 單…" at bounding box center [782, 454] width 1564 height 908
click at [498, 755] on li "設計師原本客人" at bounding box center [514, 754] width 146 height 24
type input "設計師原本客人"
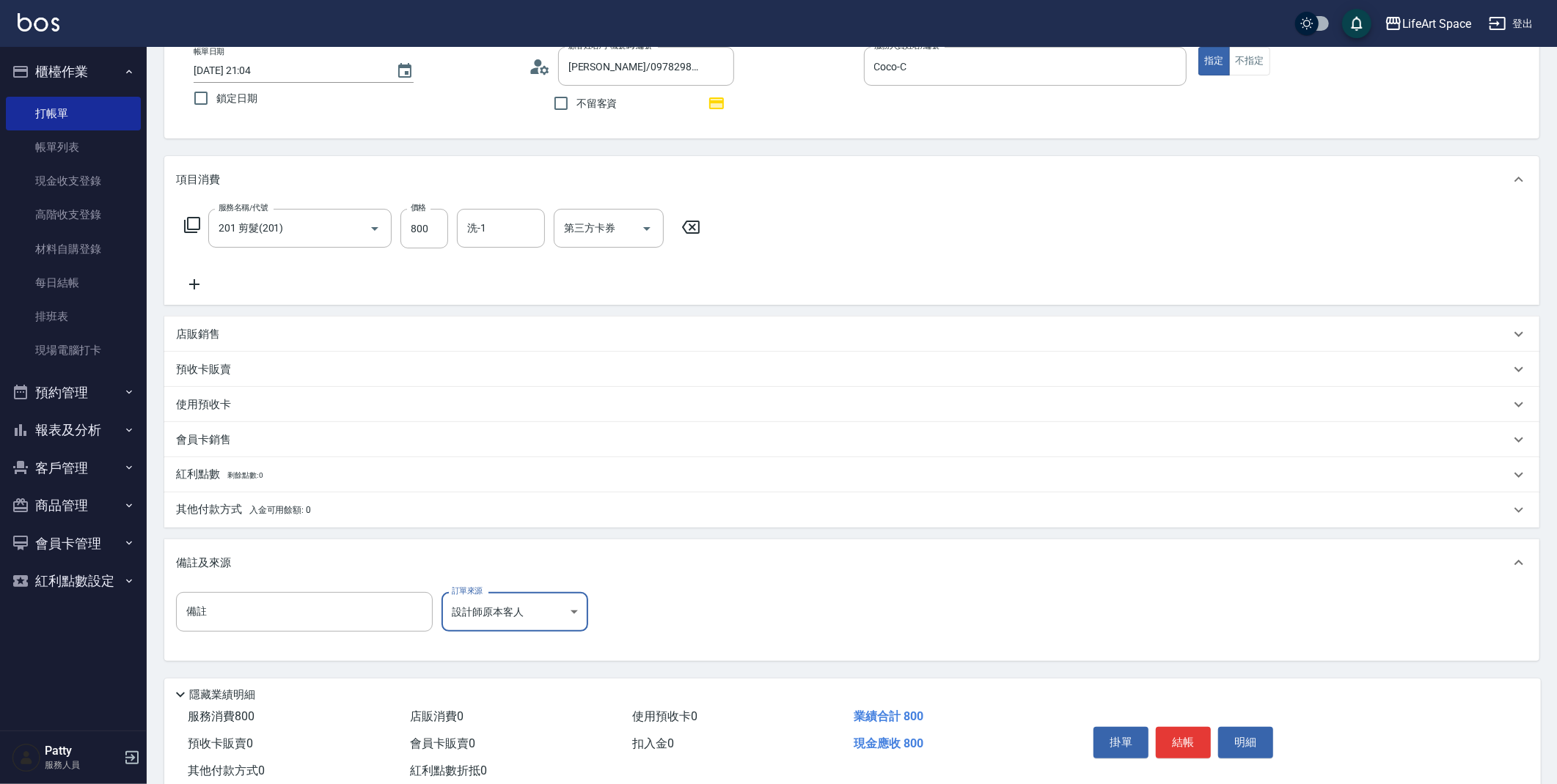
scroll to position [129, 0]
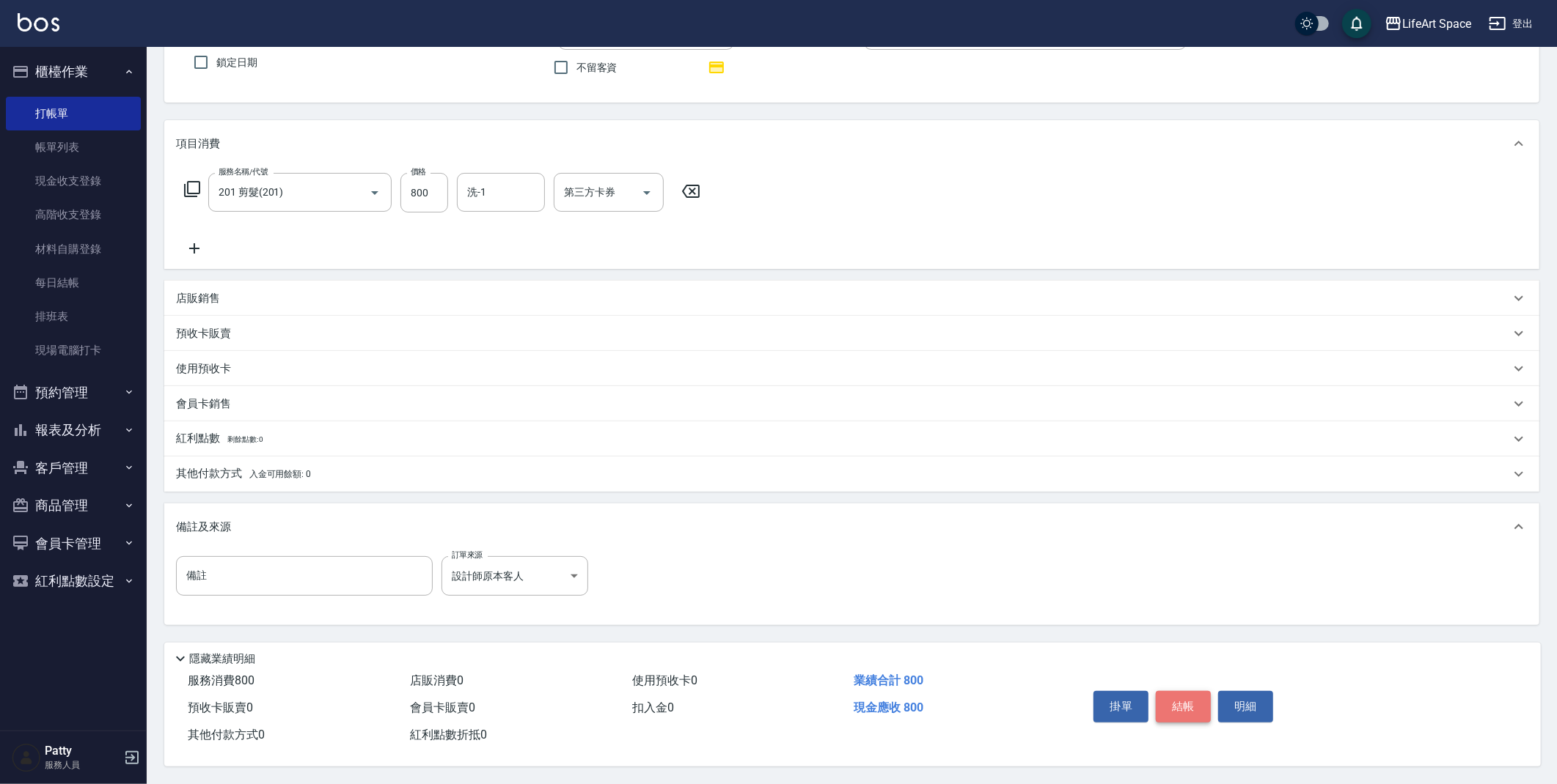
click at [1183, 700] on button "結帳" at bounding box center [1183, 706] width 55 height 30
